Goal: Obtain resource: Download file/media

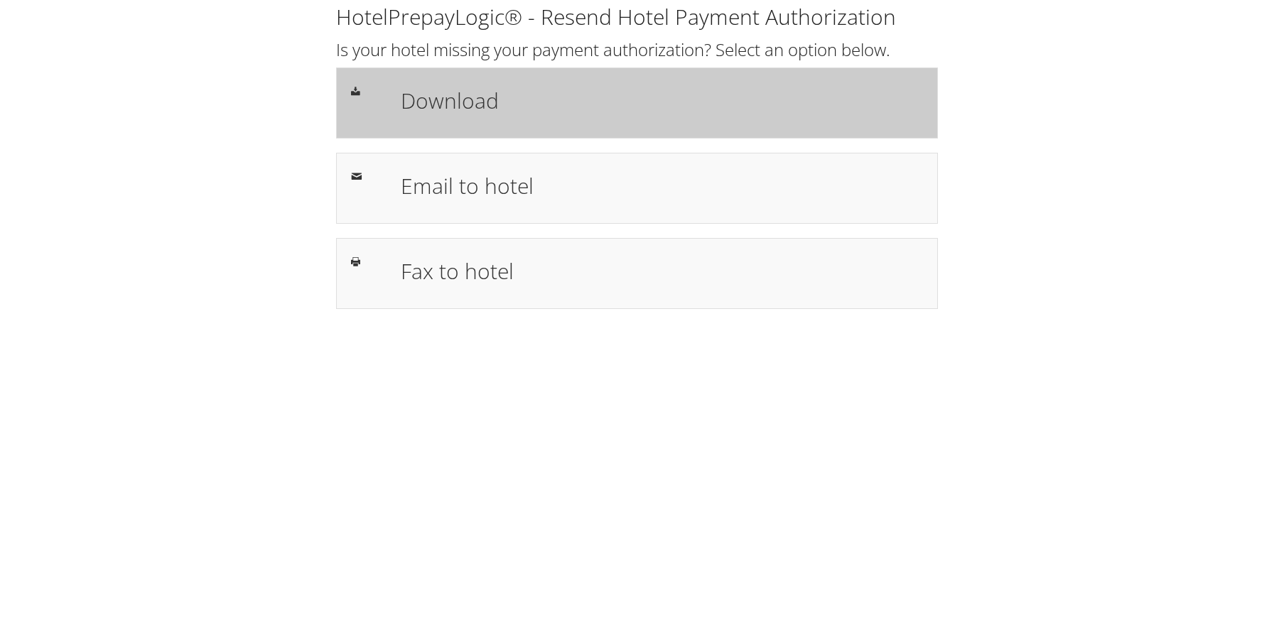
click at [455, 117] on div "Download" at bounding box center [662, 102] width 544 height 41
